Goal: Check status: Check status

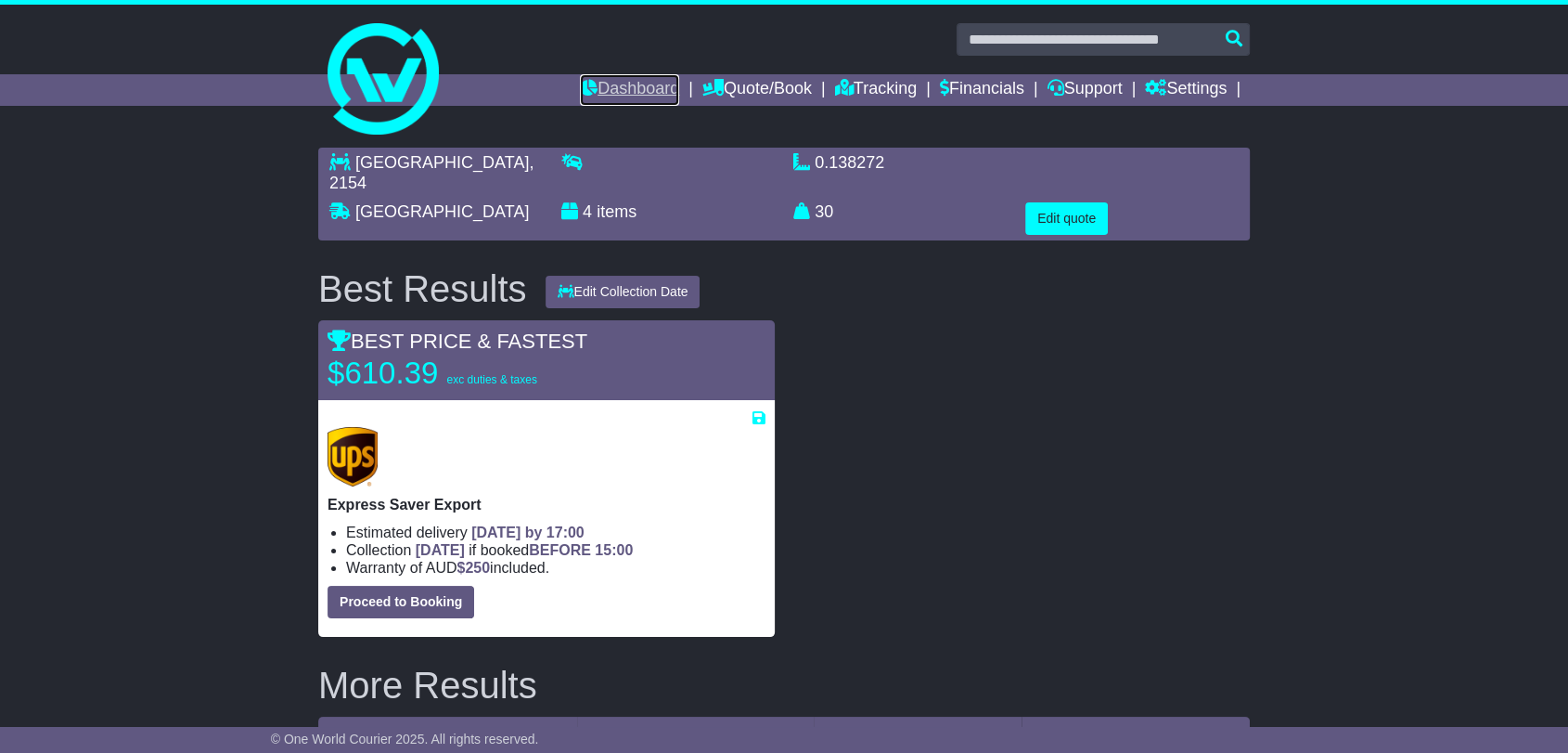
click at [587, 82] on link "Dashboard" at bounding box center [630, 91] width 99 height 32
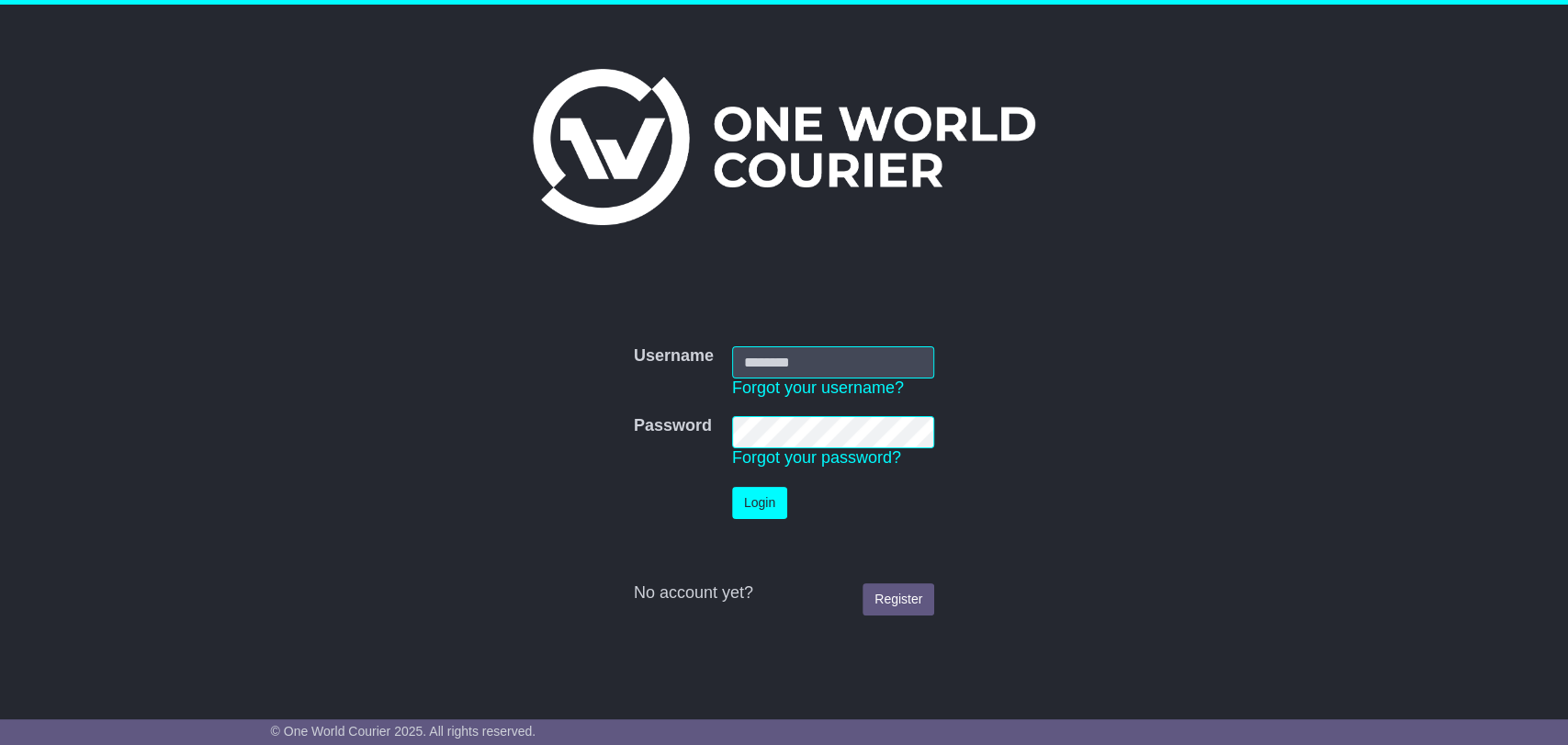
type input "**********"
click at [750, 501] on button "Login" at bounding box center [760, 502] width 55 height 32
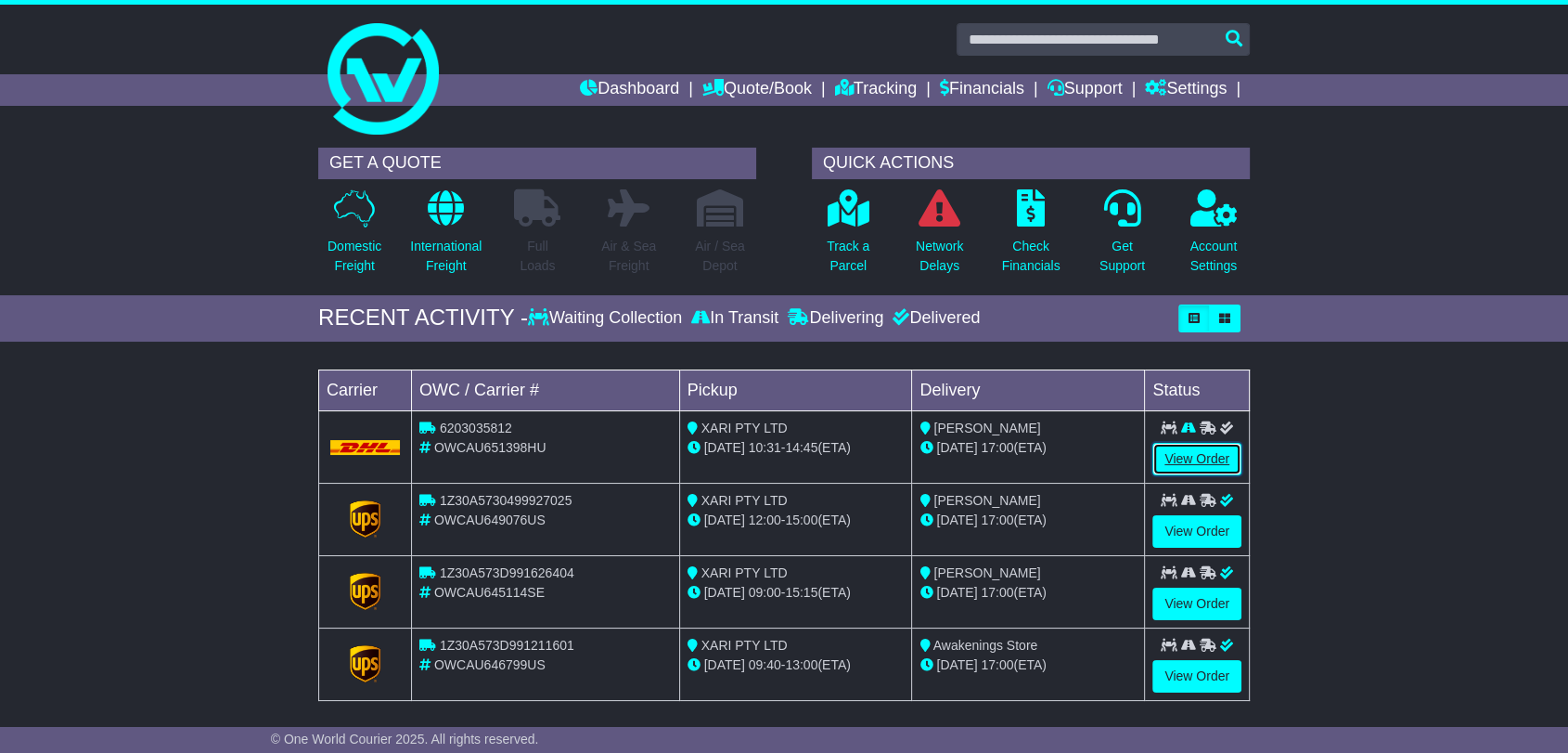
click at [1172, 458] on link "View Order" at bounding box center [1197, 459] width 89 height 33
